Goal: Information Seeking & Learning: Learn about a topic

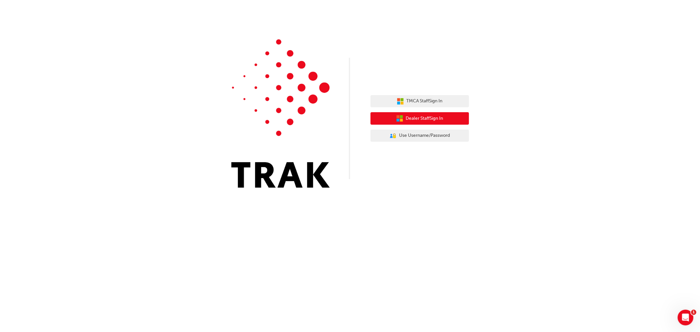
click at [424, 122] on button "Dealer Staff Sign In" at bounding box center [420, 118] width 98 height 12
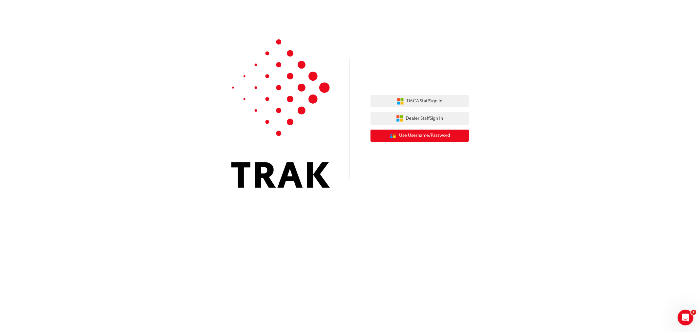
click at [428, 135] on span "Use Username/Password" at bounding box center [424, 136] width 51 height 8
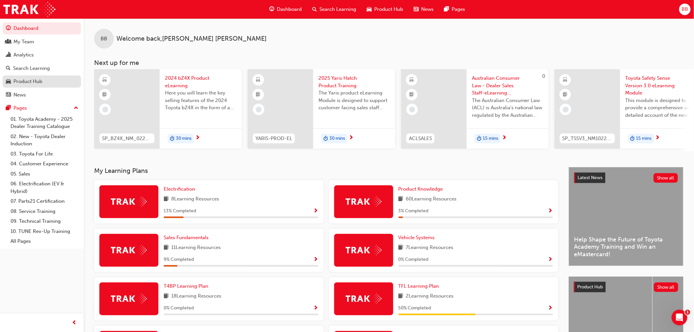
click at [33, 83] on div "Product Hub" at bounding box center [27, 82] width 29 height 8
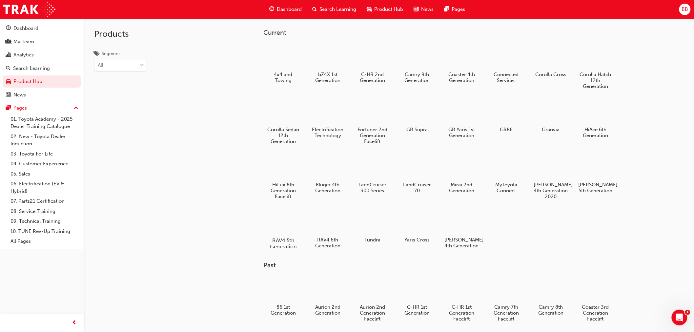
click at [286, 225] on div at bounding box center [283, 221] width 36 height 26
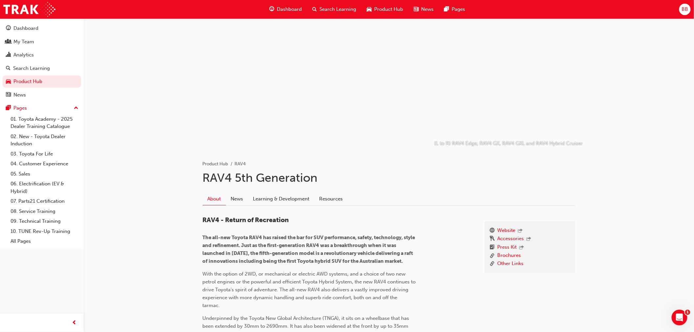
click at [341, 10] on span "Search Learning" at bounding box center [338, 10] width 37 height 8
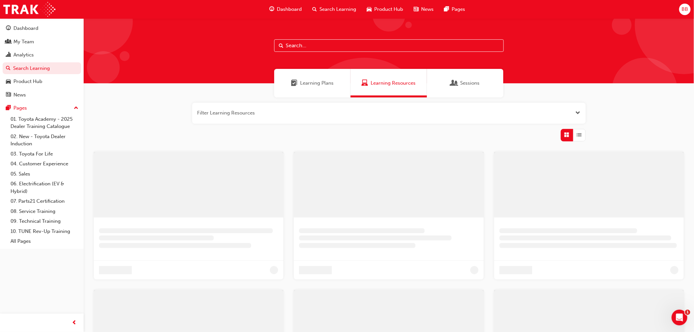
click at [375, 10] on span "Product Hub" at bounding box center [389, 10] width 29 height 8
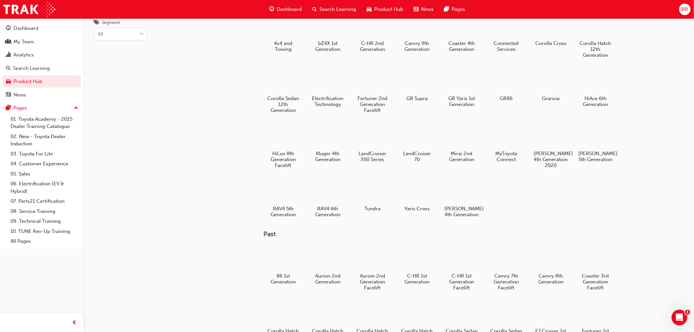
scroll to position [31, 0]
click at [323, 193] on div at bounding box center [328, 191] width 36 height 26
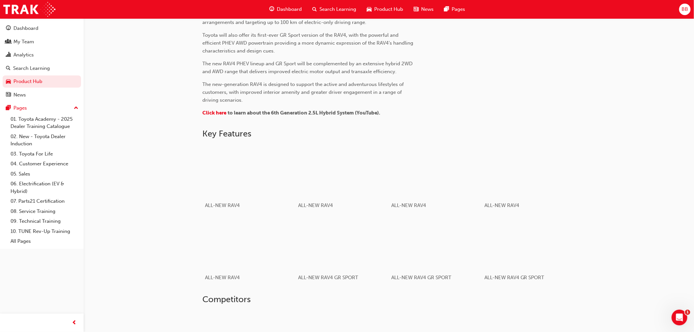
scroll to position [291, 0]
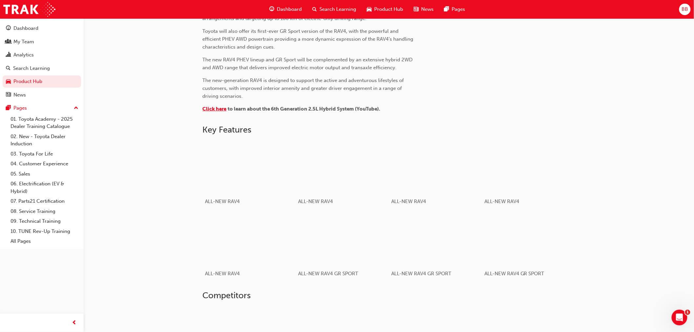
click at [213, 109] on span "Click here" at bounding box center [215, 109] width 24 height 6
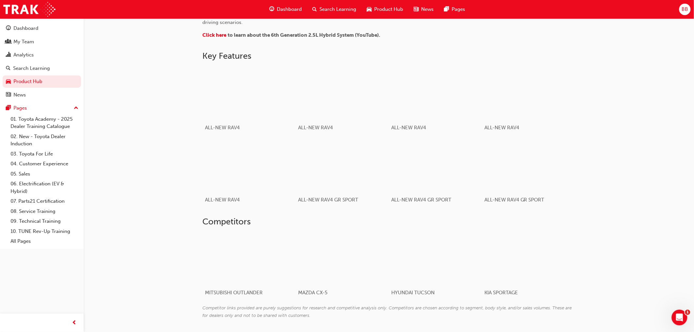
scroll to position [389, 0]
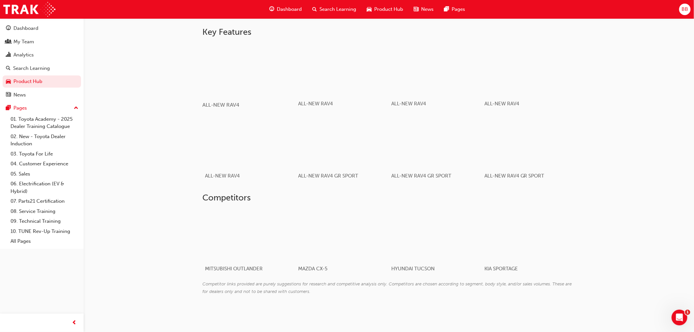
click at [242, 93] on div "button" at bounding box center [249, 69] width 94 height 53
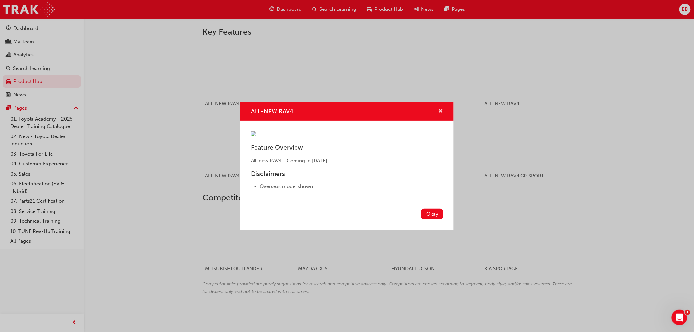
click at [440, 109] on span "cross-icon" at bounding box center [440, 112] width 5 height 6
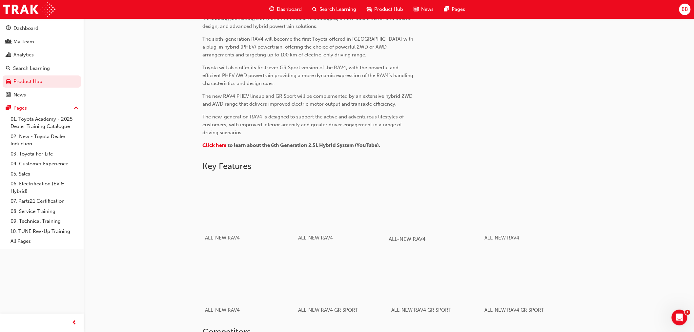
scroll to position [171, 0]
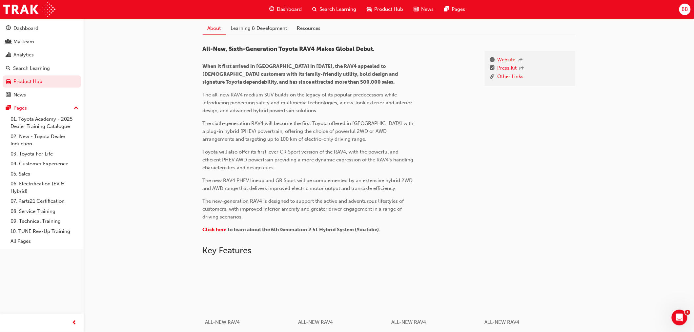
click at [510, 66] on link "Press Kit" at bounding box center [507, 68] width 19 height 9
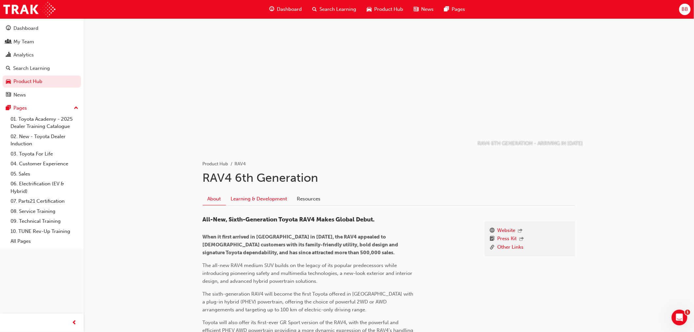
click at [267, 200] on link "Learning & Development" at bounding box center [259, 199] width 66 height 12
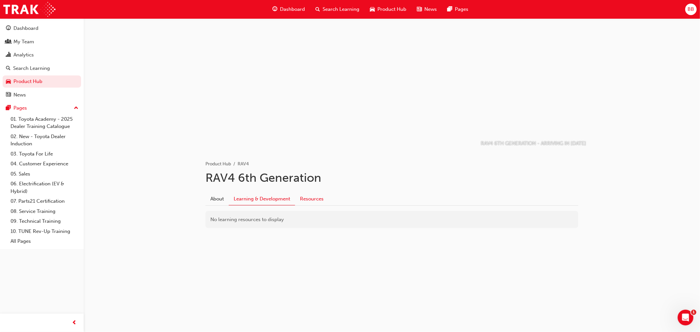
click at [310, 197] on link "Resources" at bounding box center [311, 199] width 33 height 12
click at [149, 198] on div "RAV4 6TH GENERATION - ARRIVING IN [DATE] Product Hub RAV4 RAV4 6th Generation A…" at bounding box center [392, 158] width 616 height 280
click at [337, 8] on span "Search Learning" at bounding box center [341, 10] width 37 height 8
